Goal: Transaction & Acquisition: Purchase product/service

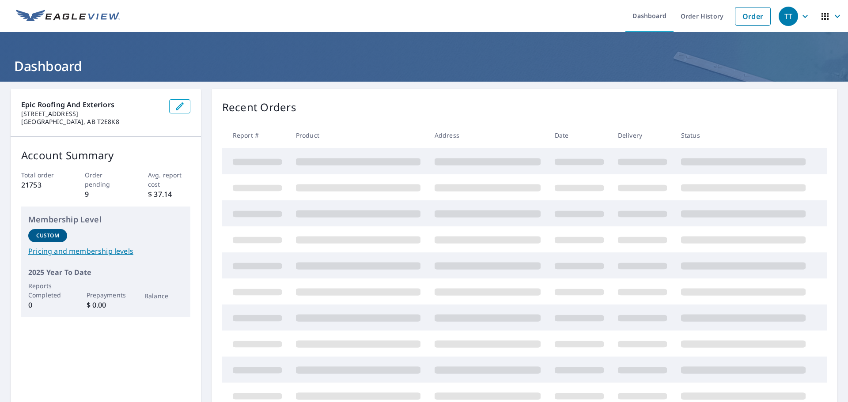
click at [747, 17] on link "Order" at bounding box center [753, 16] width 36 height 19
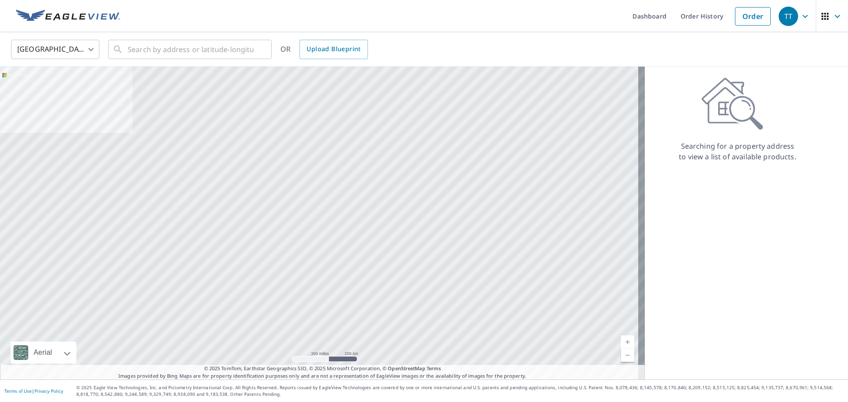
click at [56, 43] on body "TT TT Dashboard Order History Order TT [GEOGRAPHIC_DATA] US ​ ​ OR Upload Bluep…" at bounding box center [424, 201] width 848 height 402
click at [52, 84] on li "[GEOGRAPHIC_DATA]" at bounding box center [55, 89] width 88 height 16
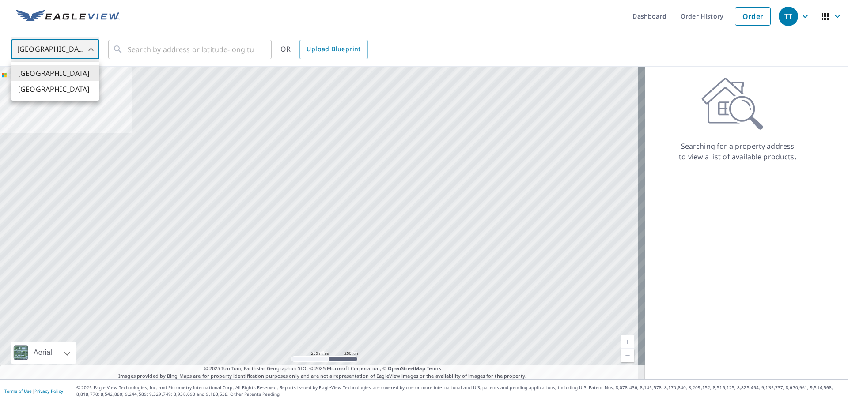
type input "CA"
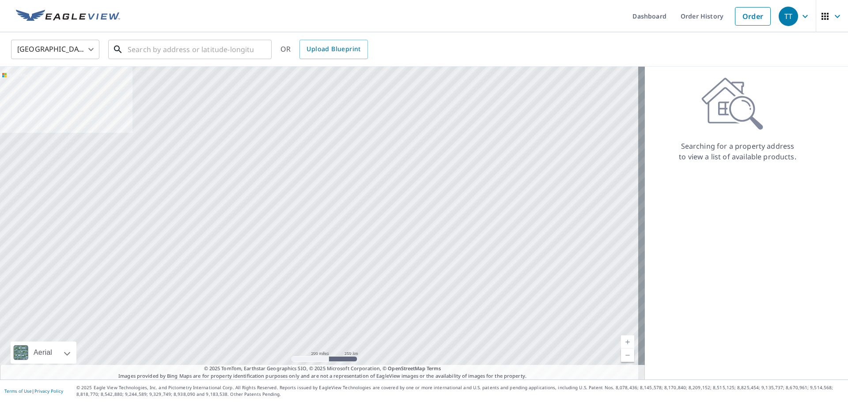
click at [176, 56] on input "text" at bounding box center [191, 49] width 126 height 25
type input "V"
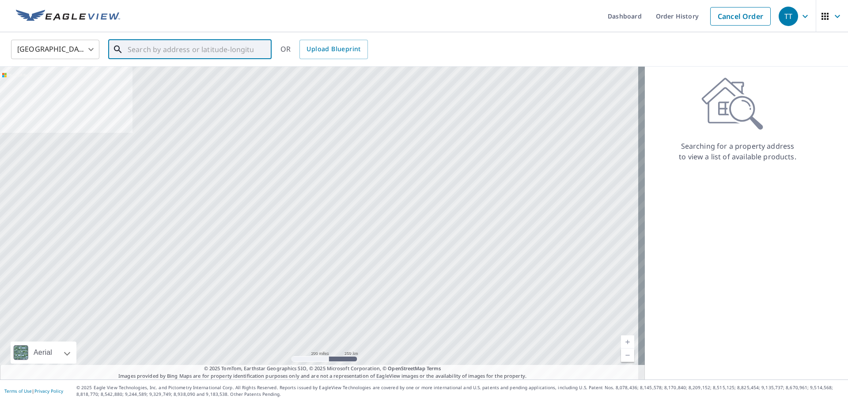
type input "V"
paste input "[STREET_ADDRESS]"
drag, startPoint x: 231, startPoint y: 50, endPoint x: 111, endPoint y: 53, distance: 120.1
click at [111, 53] on div "[STREET_ADDRESS] ​" at bounding box center [189, 49] width 163 height 19
click at [246, 52] on input "[STREET_ADDRESS]" at bounding box center [191, 49] width 126 height 25
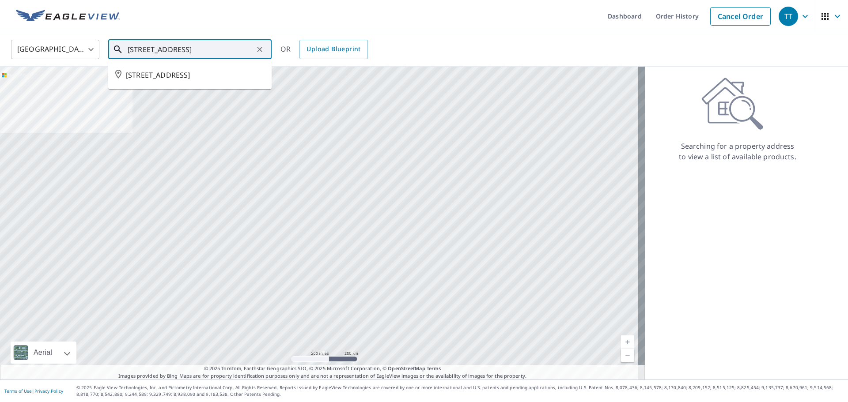
drag, startPoint x: 226, startPoint y: 51, endPoint x: 85, endPoint y: 42, distance: 140.7
click at [85, 42] on div "[GEOGRAPHIC_DATA] [GEOGRAPHIC_DATA] ​ [STREET_ADDRESS][GEOGRAPHIC_DATA] ​ [STRE…" at bounding box center [420, 49] width 833 height 21
paste input "[STREET_ADDRESS]"
click at [187, 80] on span "[STREET_ADDRESS]" at bounding box center [195, 75] width 139 height 11
type input "[STREET_ADDRESS]"
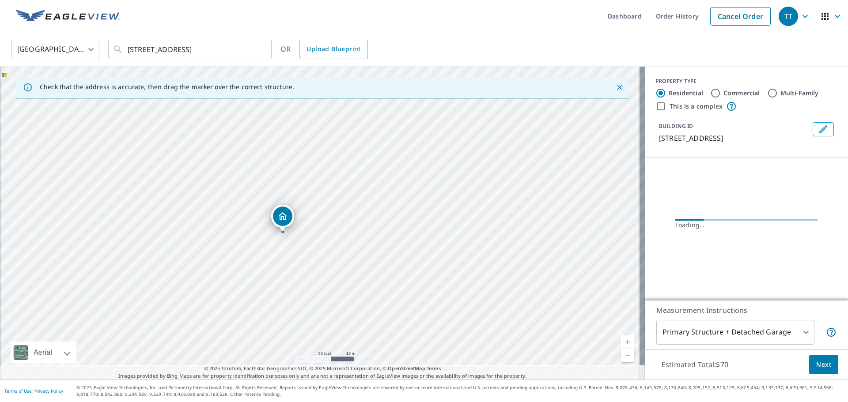
drag, startPoint x: 351, startPoint y: 238, endPoint x: 357, endPoint y: 151, distance: 87.2
click at [357, 151] on div "[STREET_ADDRESS]" at bounding box center [322, 223] width 645 height 313
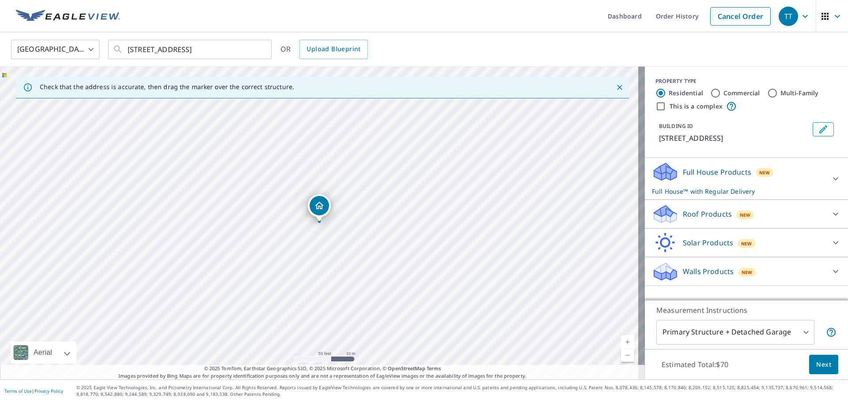
click at [824, 365] on span "Next" at bounding box center [823, 364] width 15 height 11
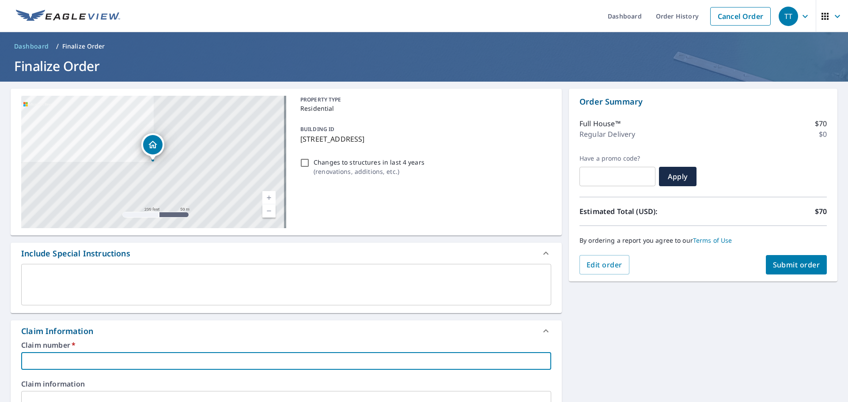
click at [51, 366] on input "text" at bounding box center [286, 361] width 530 height 18
type input "2"
checkbox input "true"
type input "25"
checkbox input "true"
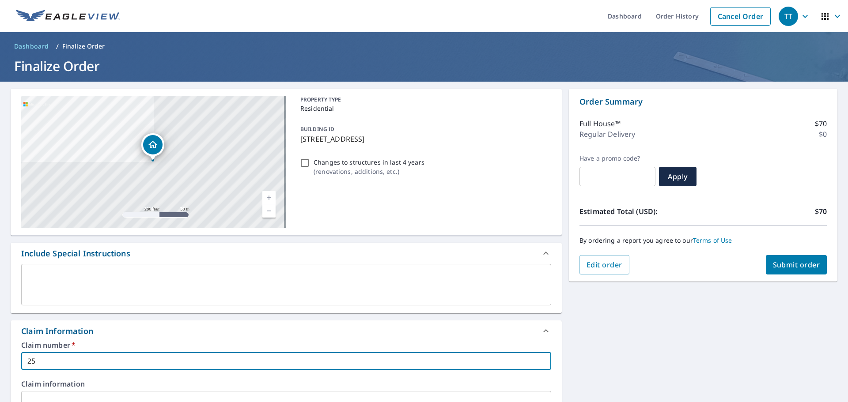
type input "250"
checkbox input "true"
type input "2502"
checkbox input "true"
type input "2502-"
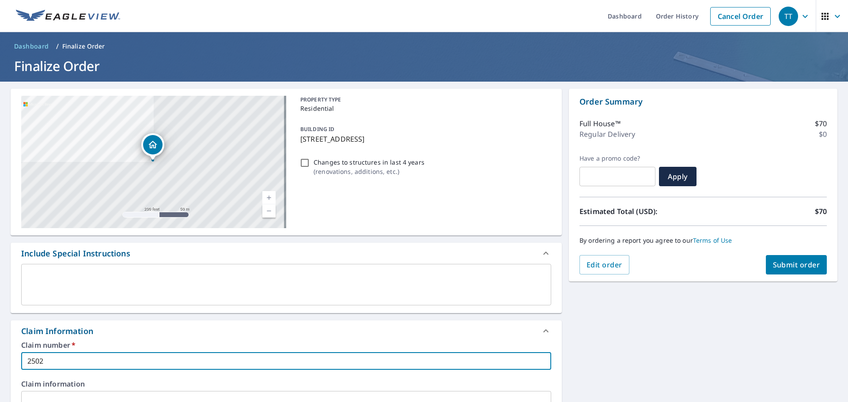
checkbox input "true"
type input "2502-0"
checkbox input "true"
type input "2502-08"
checkbox input "true"
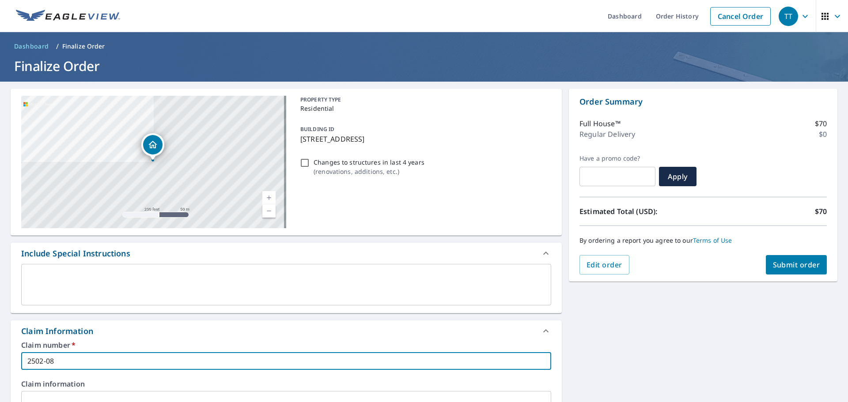
type input "2502-081"
checkbox input "true"
type input "2502-0818"
checkbox input "true"
type input "2502-08180"
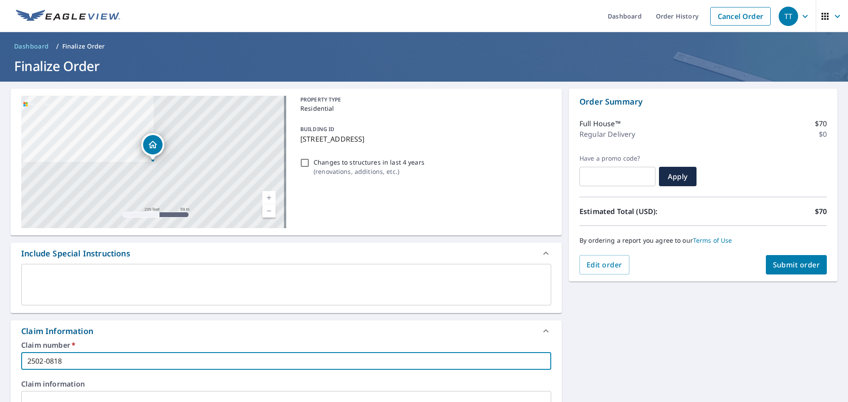
checkbox input "true"
type input "2502-081802"
checkbox input "true"
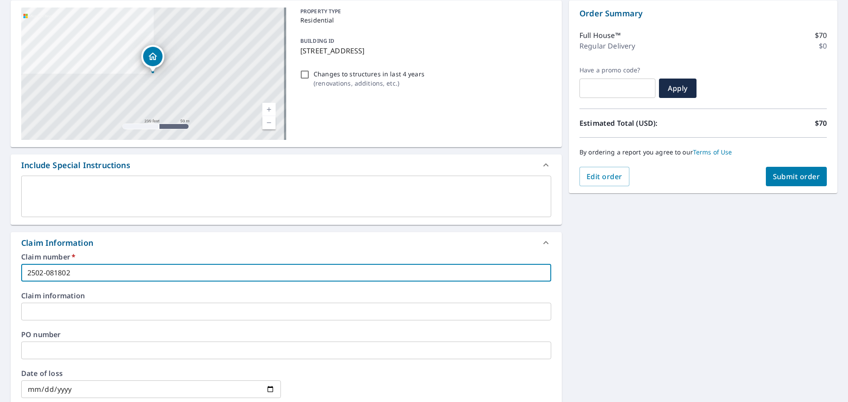
scroll to position [344, 0]
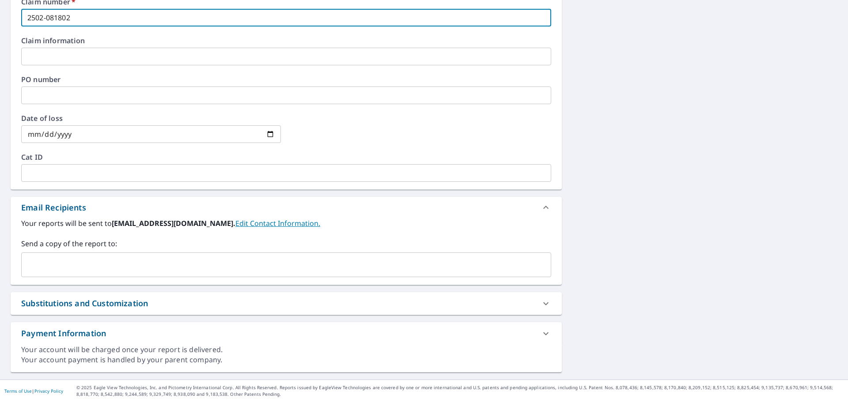
type input "2502-081802"
click at [83, 264] on input "text" at bounding box center [279, 265] width 509 height 17
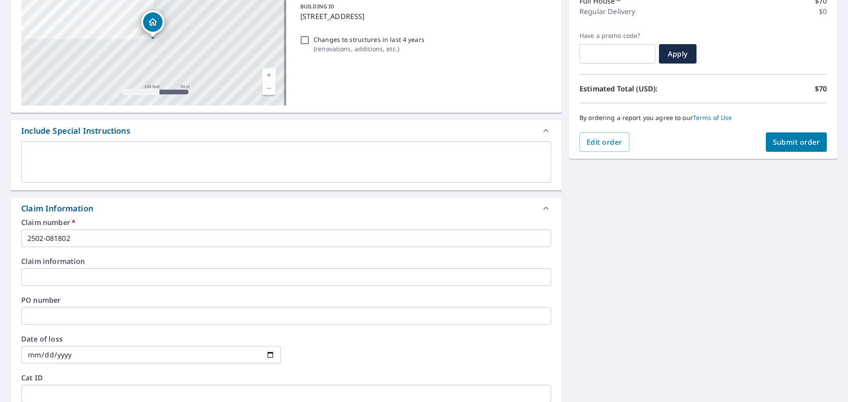
scroll to position [0, 0]
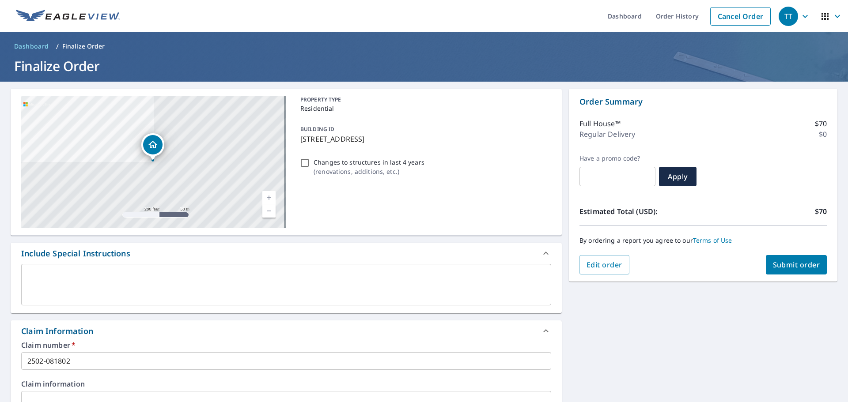
type input "[PERSON_NAME][EMAIL_ADDRESS][DOMAIN_NAME]"
click at [797, 264] on span "Submit order" at bounding box center [796, 265] width 47 height 10
checkbox input "true"
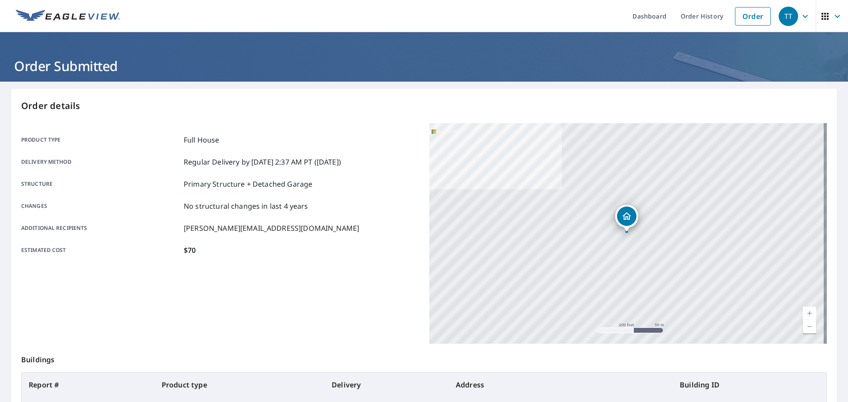
click at [744, 13] on link "Order" at bounding box center [753, 16] width 36 height 19
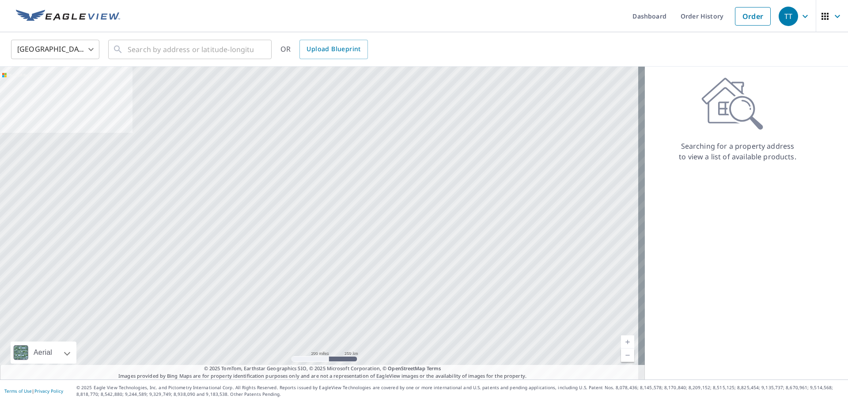
click at [63, 49] on body "TT TT Dashboard Order History Order TT United States US ​ ​ OR Upload Blueprint…" at bounding box center [424, 201] width 848 height 402
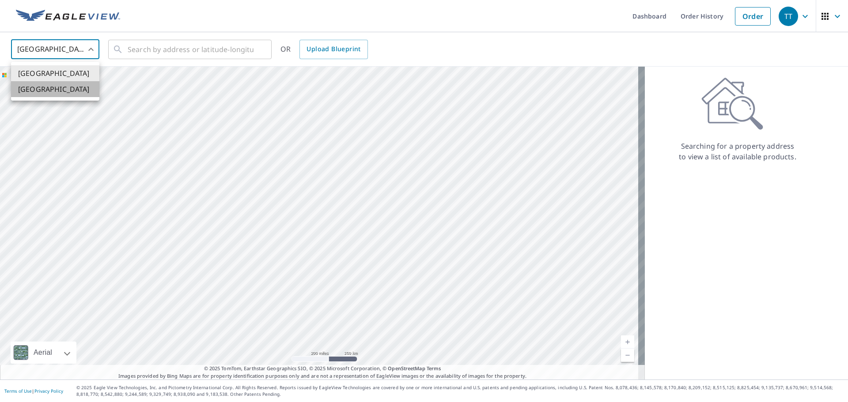
click at [47, 89] on li "[GEOGRAPHIC_DATA]" at bounding box center [55, 89] width 88 height 16
type input "CA"
click at [147, 53] on input "text" at bounding box center [191, 49] width 126 height 25
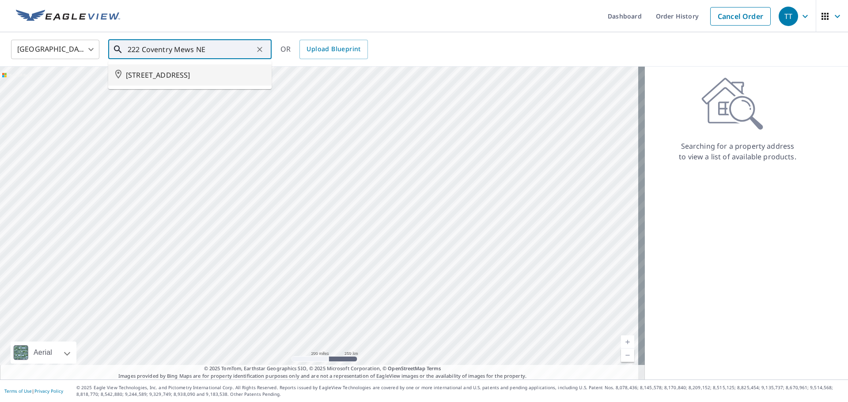
click at [141, 79] on span "[STREET_ADDRESS]" at bounding box center [195, 75] width 139 height 11
type input "[STREET_ADDRESS]"
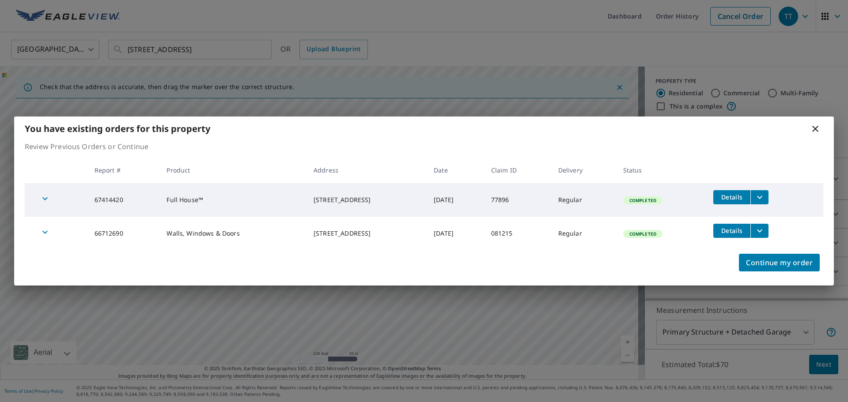
click at [745, 197] on span "Details" at bounding box center [731, 197] width 26 height 8
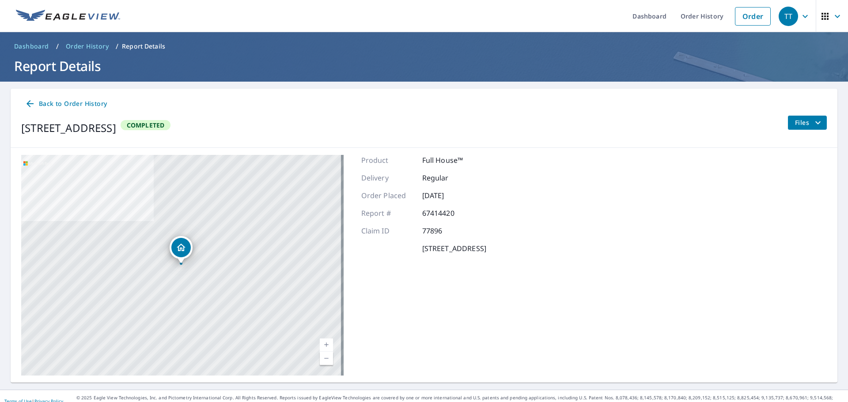
click at [797, 118] on span "Files" at bounding box center [809, 122] width 28 height 11
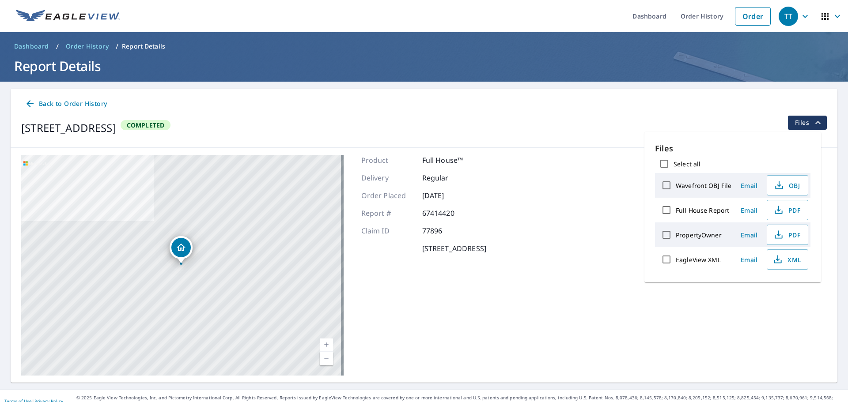
click at [784, 212] on span "PDF" at bounding box center [786, 210] width 28 height 11
